Goal: Transaction & Acquisition: Purchase product/service

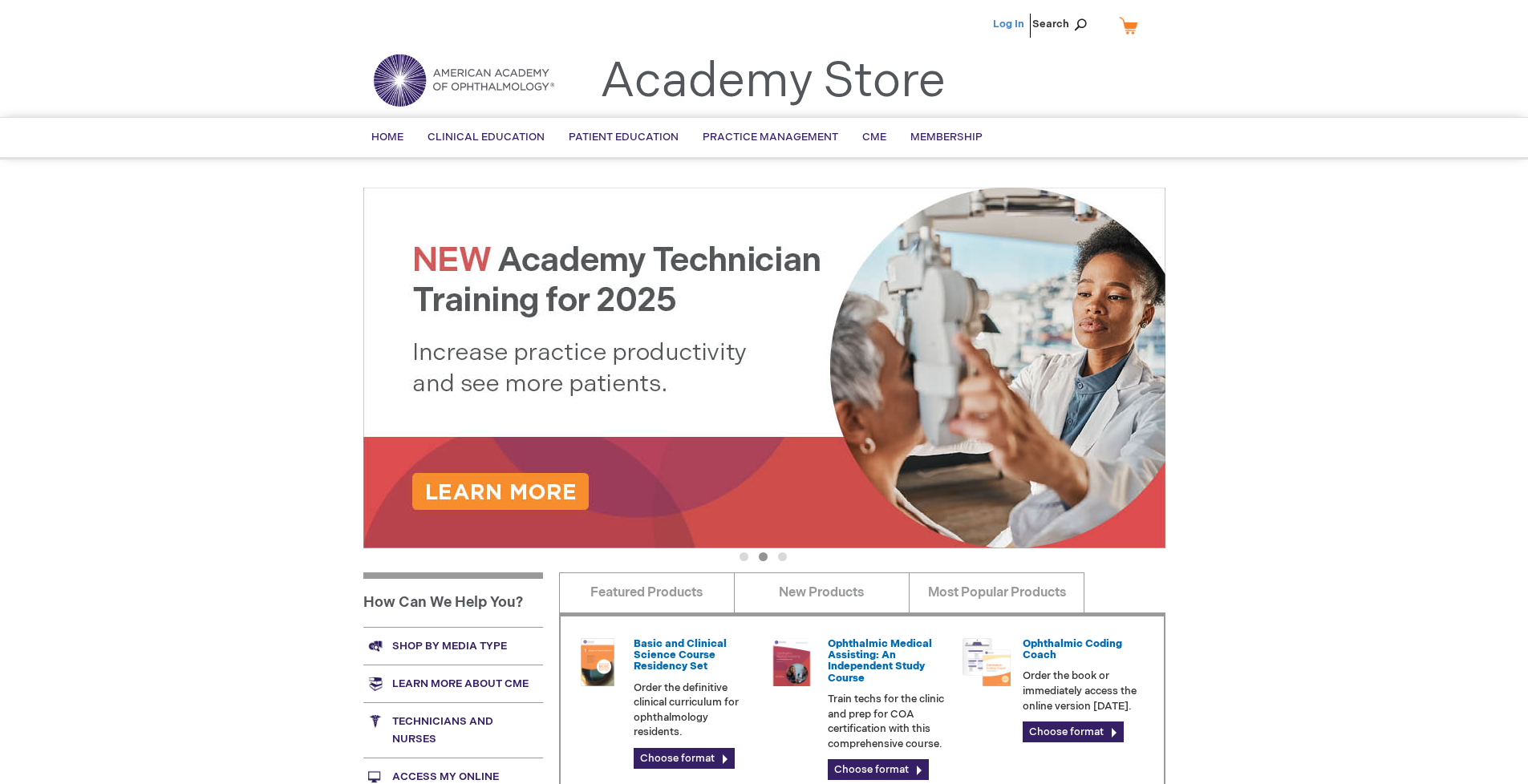
click at [1010, 24] on link "Log In" at bounding box center [1008, 23] width 31 height 13
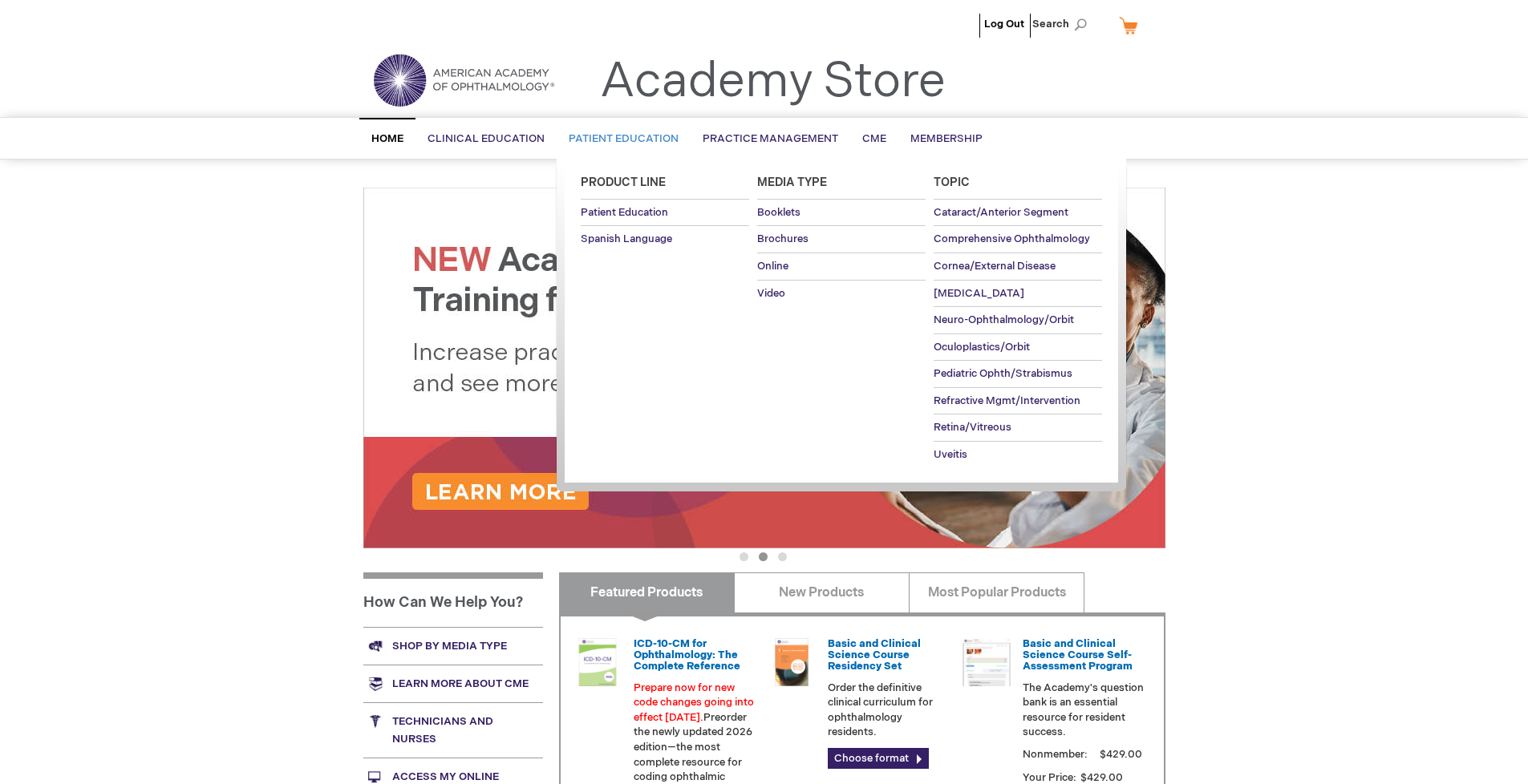
click at [619, 139] on span "Patient Education" at bounding box center [624, 138] width 110 height 13
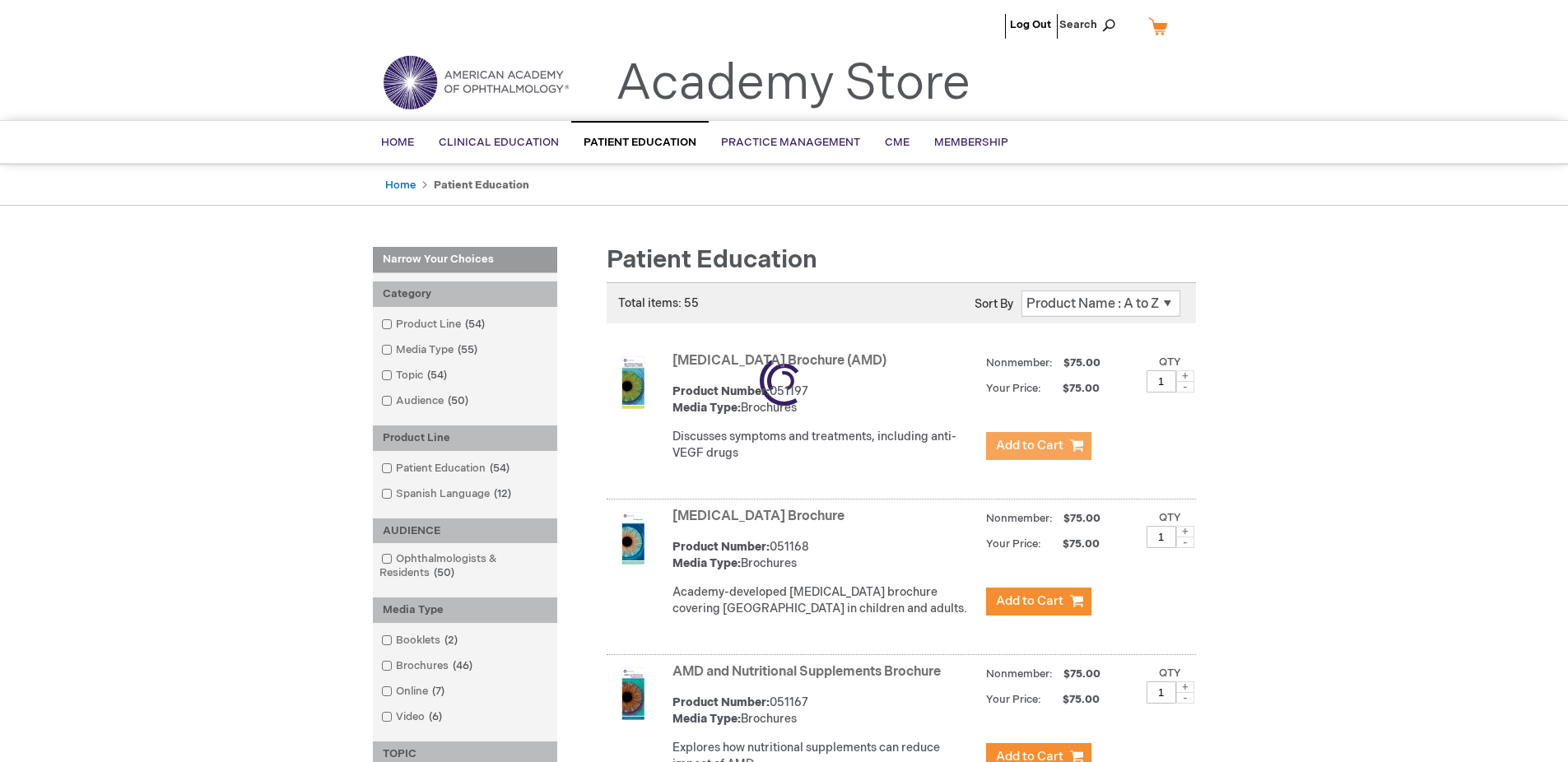
click at [1038, 446] on span "Add to Cart" at bounding box center [1030, 446] width 68 height 15
